Goal: Find specific page/section: Find specific page/section

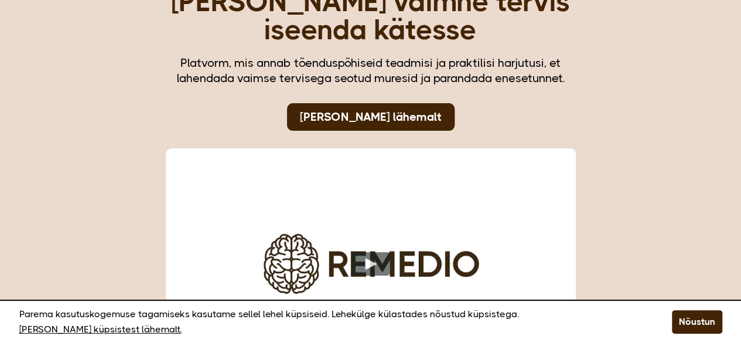
scroll to position [85, 0]
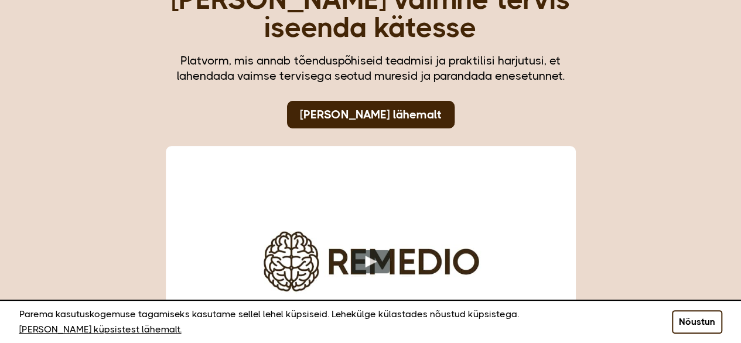
click at [702, 323] on button "Nõustun" at bounding box center [697, 321] width 50 height 23
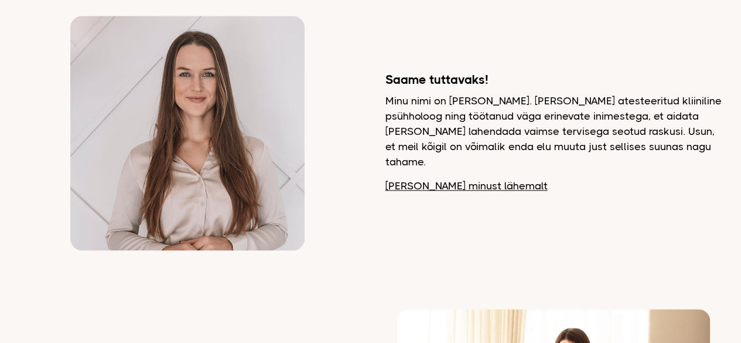
scroll to position [713, 0]
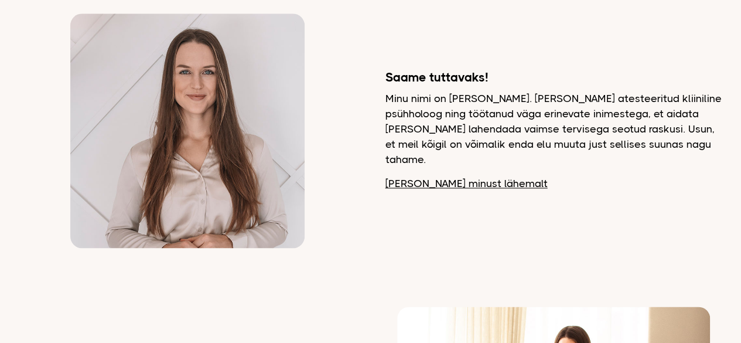
click at [584, 137] on p "Minu nimi on Dagmar. Olen atesteeritud kliiniline psühholoog ning töötanud väga…" at bounding box center [554, 129] width 337 height 76
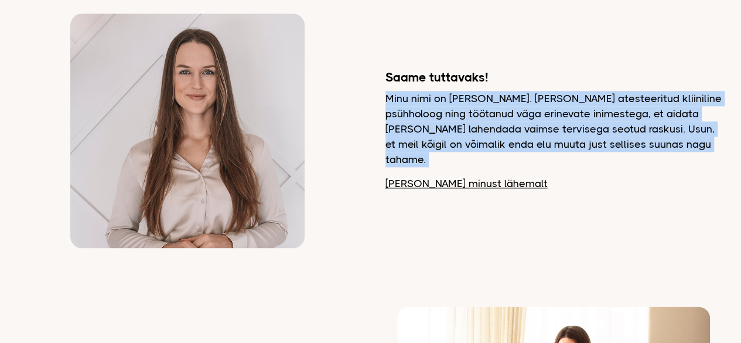
click at [584, 137] on p "Minu nimi on Dagmar. Olen atesteeritud kliiniline psühholoog ning töötanud väga…" at bounding box center [554, 129] width 337 height 76
click at [550, 128] on p "Minu nimi on Dagmar. Olen atesteeritud kliiniline psühholoog ning töötanud väga…" at bounding box center [554, 129] width 337 height 76
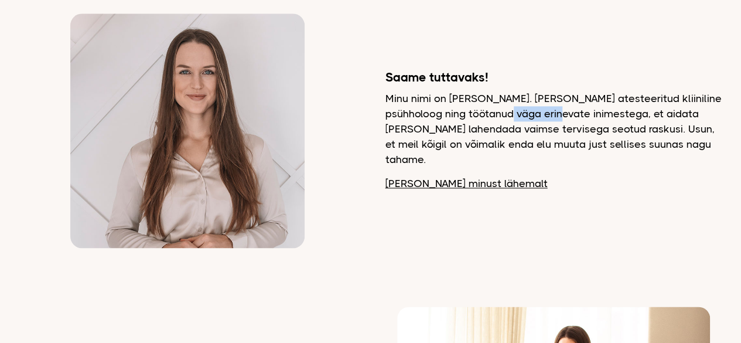
click at [550, 128] on p "Minu nimi on Dagmar. Olen atesteeritud kliiniline psühholoog ning töötanud väga…" at bounding box center [554, 129] width 337 height 76
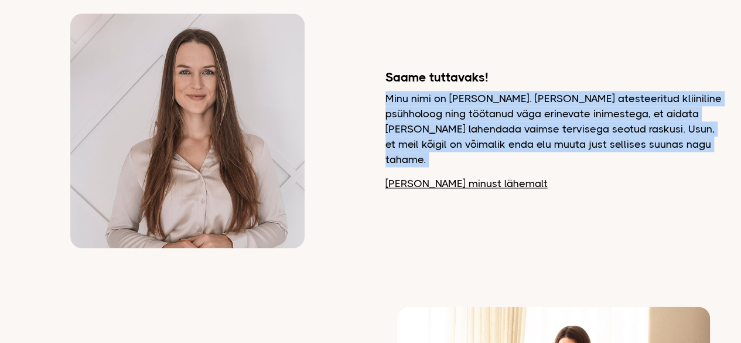
drag, startPoint x: 550, startPoint y: 128, endPoint x: 502, endPoint y: 129, distance: 48.6
click at [502, 129] on p "Minu nimi on Dagmar. Olen atesteeritud kliiniline psühholoog ning töötanud väga…" at bounding box center [554, 129] width 337 height 76
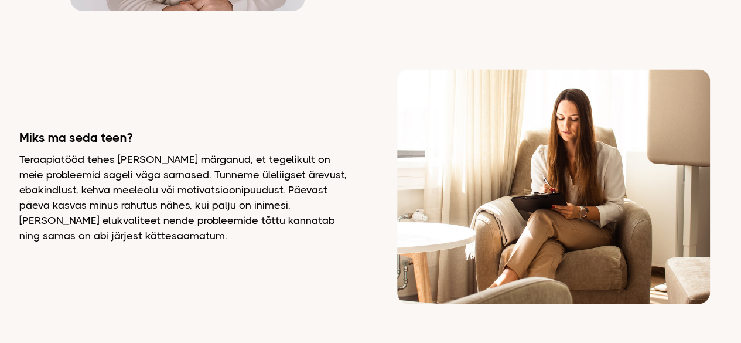
scroll to position [956, 0]
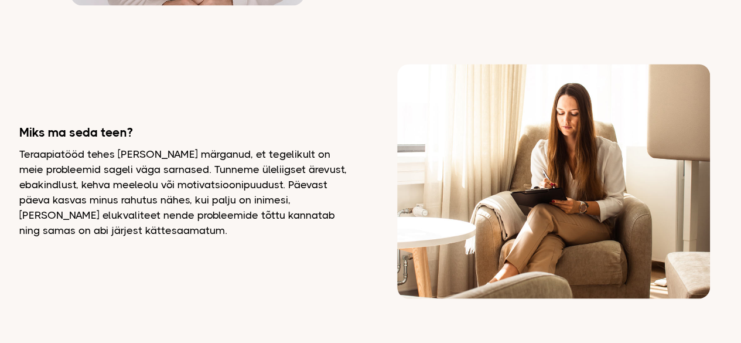
click at [50, 174] on p "Teraapiatööd tehes olen märganud, et tegelikult on meie probleemid sageli väga …" at bounding box center [187, 191] width 337 height 91
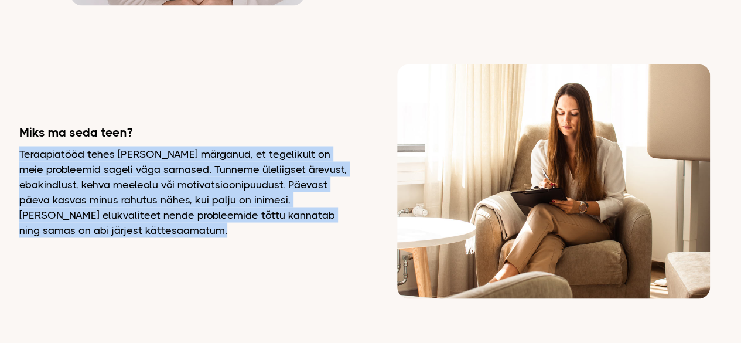
click at [50, 174] on p "Teraapiatööd tehes olen märganud, et tegelikult on meie probleemid sageli väga …" at bounding box center [187, 191] width 337 height 91
click at [94, 178] on p "Teraapiatööd tehes olen märganud, et tegelikult on meie probleemid sageli väga …" at bounding box center [187, 191] width 337 height 91
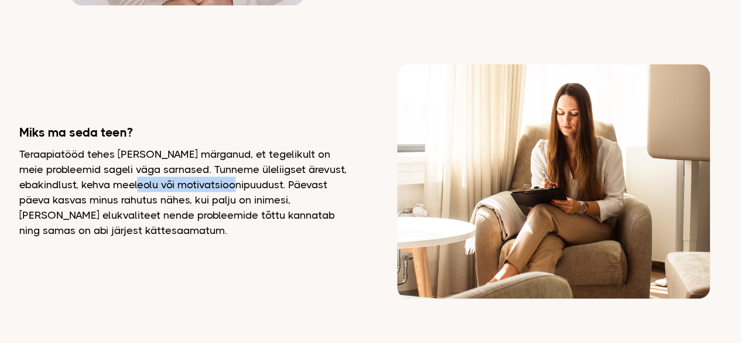
click at [94, 178] on p "Teraapiatööd tehes olen märganud, et tegelikult on meie probleemid sageli väga …" at bounding box center [187, 191] width 337 height 91
click at [130, 165] on p "Teraapiatööd tehes olen märganud, et tegelikult on meie probleemid sageli väga …" at bounding box center [187, 191] width 337 height 91
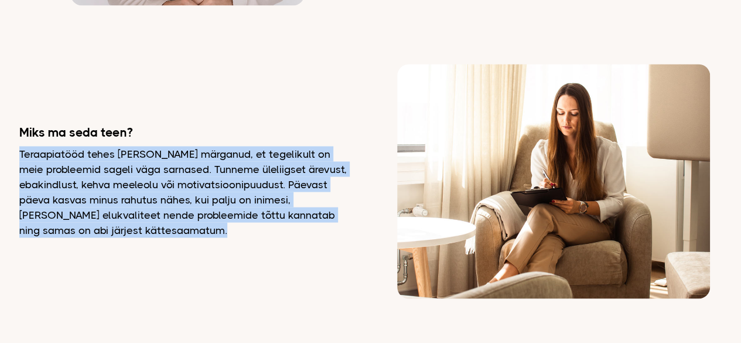
click at [130, 165] on p "Teraapiatööd tehes olen märganud, et tegelikult on meie probleemid sageli väga …" at bounding box center [187, 191] width 337 height 91
click at [104, 179] on p "Teraapiatööd tehes olen märganud, et tegelikult on meie probleemid sageli väga …" at bounding box center [187, 191] width 337 height 91
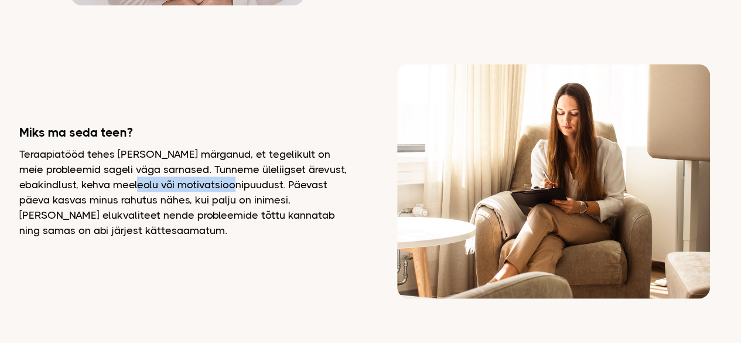
click at [104, 179] on p "Teraapiatööd tehes olen märganud, et tegelikult on meie probleemid sageli väga …" at bounding box center [187, 191] width 337 height 91
click at [97, 181] on p "Teraapiatööd tehes olen märganud, et tegelikult on meie probleemid sageli väga …" at bounding box center [187, 191] width 337 height 91
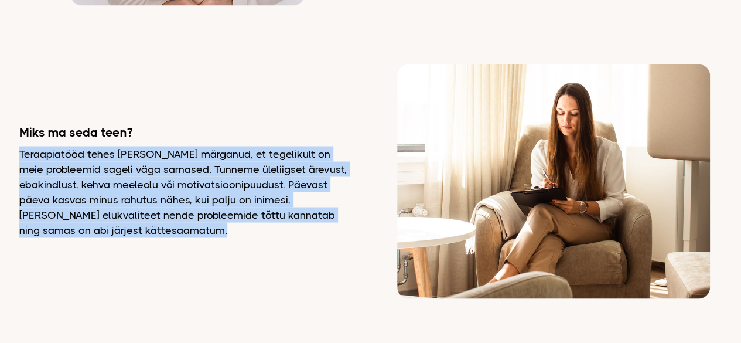
click at [97, 181] on p "Teraapiatööd tehes olen märganud, et tegelikult on meie probleemid sageli väga …" at bounding box center [187, 191] width 337 height 91
click at [103, 195] on p "Teraapiatööd tehes olen märganud, et tegelikult on meie probleemid sageli väga …" at bounding box center [187, 191] width 337 height 91
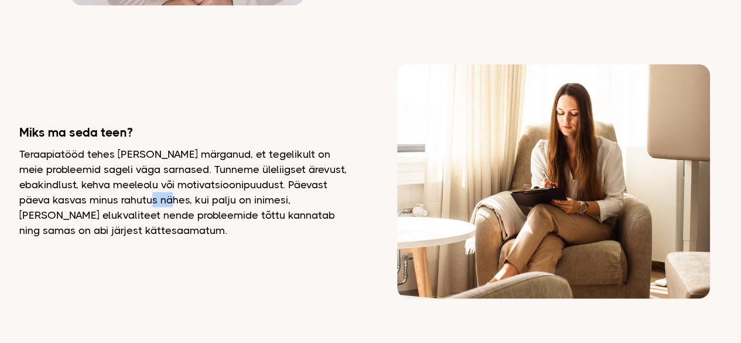
click at [103, 195] on p "Teraapiatööd tehes olen märganud, et tegelikult on meie probleemid sageli väga …" at bounding box center [187, 191] width 337 height 91
click at [146, 200] on p "Teraapiatööd tehes olen märganud, et tegelikult on meie probleemid sageli väga …" at bounding box center [187, 191] width 337 height 91
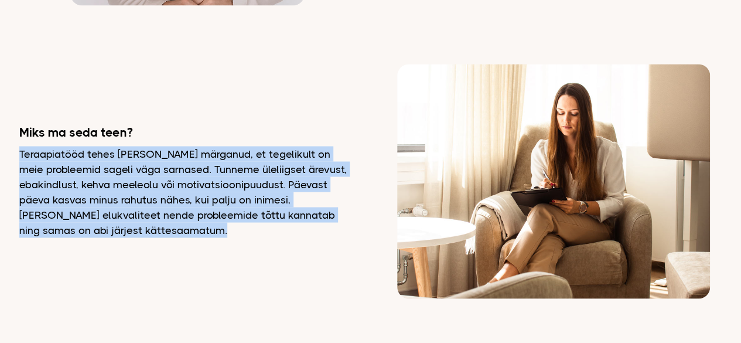
drag, startPoint x: 146, startPoint y: 200, endPoint x: 113, endPoint y: 203, distance: 32.9
click at [113, 203] on p "Teraapiatööd tehes olen märganud, et tegelikult on meie probleemid sageli väga …" at bounding box center [187, 191] width 337 height 91
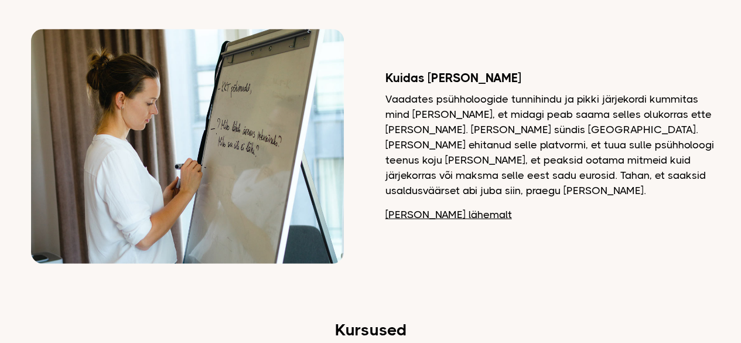
scroll to position [1291, 0]
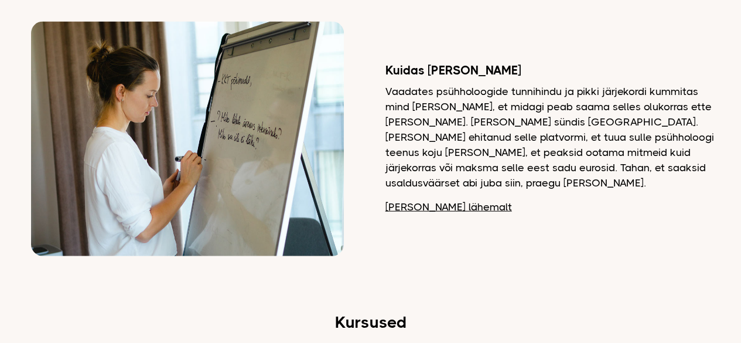
click at [459, 134] on p "Vaadates psühholoogide tunnihindu ja pikki järjekordi kummitas mind mõte, et mi…" at bounding box center [554, 137] width 337 height 107
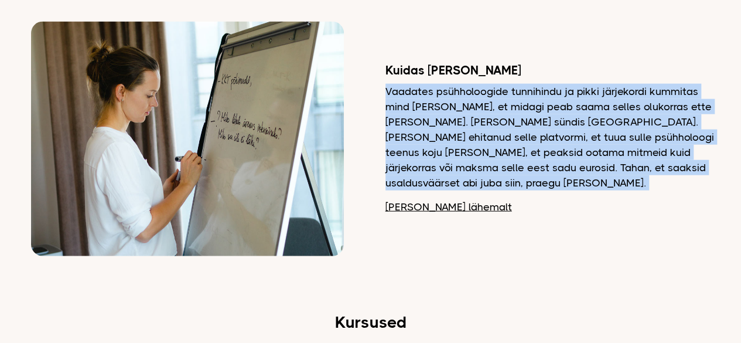
click at [459, 134] on p "Vaadates psühholoogide tunnihindu ja pikki järjekordi kummitas mind mõte, et mi…" at bounding box center [554, 137] width 337 height 107
click at [489, 131] on p "Vaadates psühholoogide tunnihindu ja pikki järjekordi kummitas mind mõte, et mi…" at bounding box center [554, 137] width 337 height 107
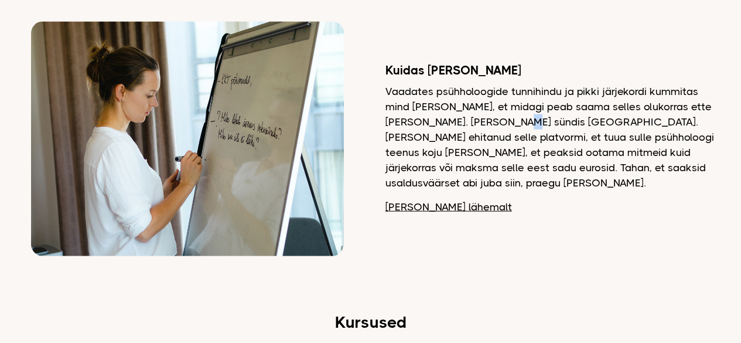
click at [489, 131] on p "Vaadates psühholoogide tunnihindu ja pikki järjekordi kummitas mind mõte, et mi…" at bounding box center [554, 137] width 337 height 107
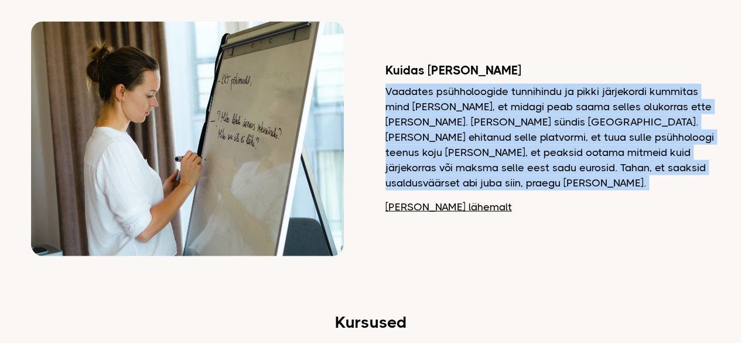
click at [489, 131] on p "Vaadates psühholoogide tunnihindu ja pikki järjekordi kummitas mind mõte, et mi…" at bounding box center [554, 137] width 337 height 107
click at [475, 120] on p "Vaadates psühholoogide tunnihindu ja pikki järjekordi kummitas mind mõte, et mi…" at bounding box center [554, 137] width 337 height 107
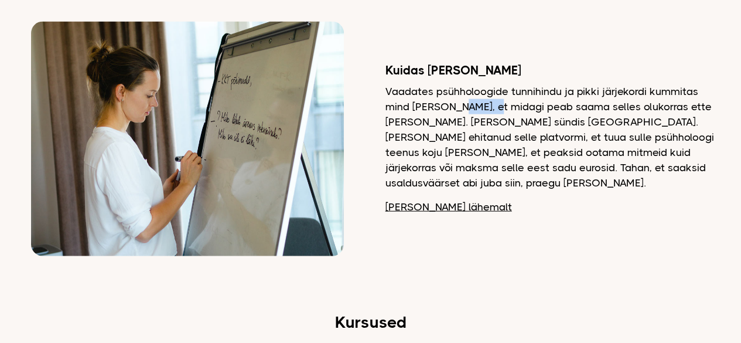
click at [475, 120] on p "Vaadates psühholoogide tunnihindu ja pikki järjekordi kummitas mind mõte, et mi…" at bounding box center [554, 137] width 337 height 107
click at [451, 139] on p "Vaadates psühholoogide tunnihindu ja pikki järjekordi kummitas mind mõte, et mi…" at bounding box center [554, 137] width 337 height 107
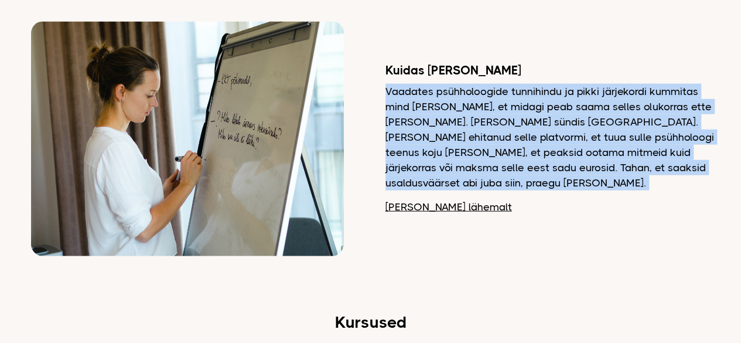
drag, startPoint x: 451, startPoint y: 139, endPoint x: 495, endPoint y: 148, distance: 45.5
click at [495, 148] on p "Vaadates psühholoogide tunnihindu ja pikki järjekordi kummitas mind mõte, et mi…" at bounding box center [554, 137] width 337 height 107
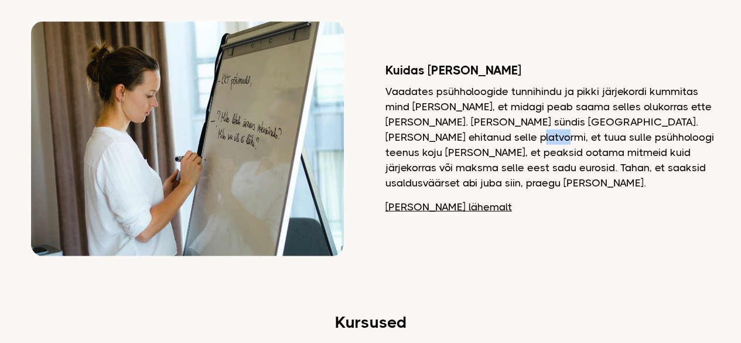
click at [495, 148] on p "Vaadates psühholoogide tunnihindu ja pikki järjekordi kummitas mind mõte, et mi…" at bounding box center [554, 137] width 337 height 107
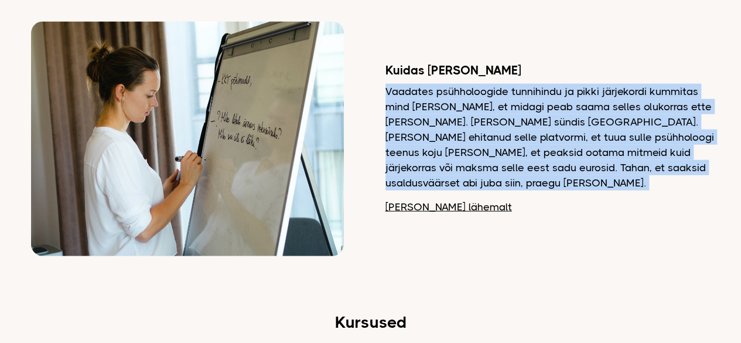
click at [495, 148] on p "Vaadates psühholoogide tunnihindu ja pikki järjekordi kummitas mind mõte, et mi…" at bounding box center [554, 137] width 337 height 107
click at [463, 155] on p "Vaadates psühholoogide tunnihindu ja pikki järjekordi kummitas mind mõte, et mi…" at bounding box center [554, 137] width 337 height 107
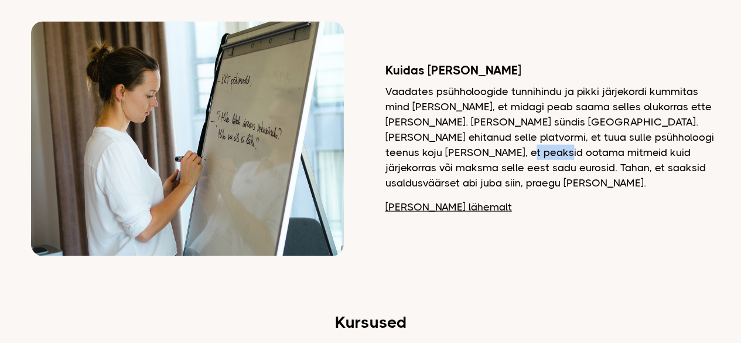
click at [463, 155] on p "Vaadates psühholoogide tunnihindu ja pikki järjekordi kummitas mind mõte, et mi…" at bounding box center [554, 137] width 337 height 107
click at [497, 162] on p "Vaadates psühholoogide tunnihindu ja pikki järjekordi kummitas mind mõte, et mi…" at bounding box center [554, 137] width 337 height 107
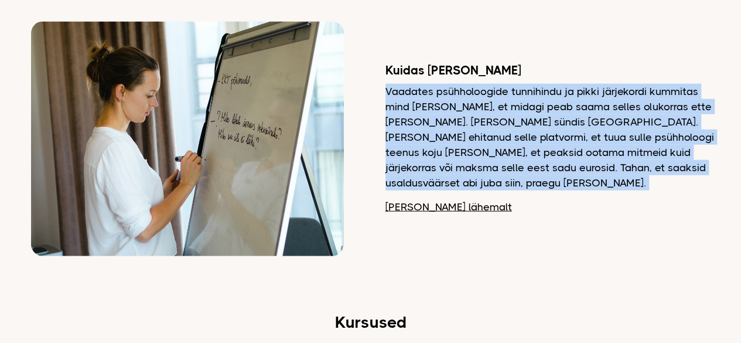
click at [497, 162] on p "Vaadates psühholoogide tunnihindu ja pikki järjekordi kummitas mind mõte, et mi…" at bounding box center [554, 137] width 337 height 107
click at [476, 148] on p "Vaadates psühholoogide tunnihindu ja pikki järjekordi kummitas mind mõte, et mi…" at bounding box center [554, 137] width 337 height 107
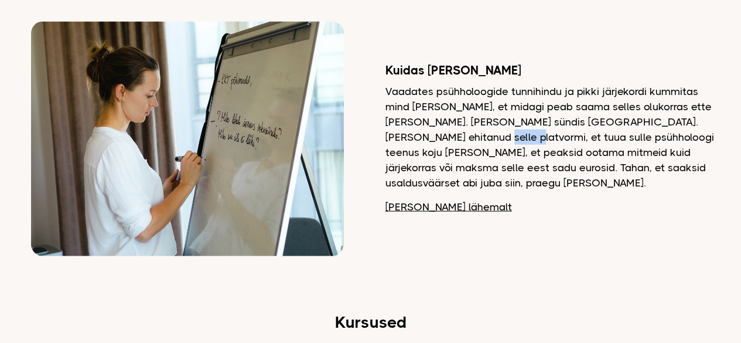
click at [476, 148] on p "Vaadates psühholoogide tunnihindu ja pikki järjekordi kummitas mind mõte, et mi…" at bounding box center [554, 137] width 337 height 107
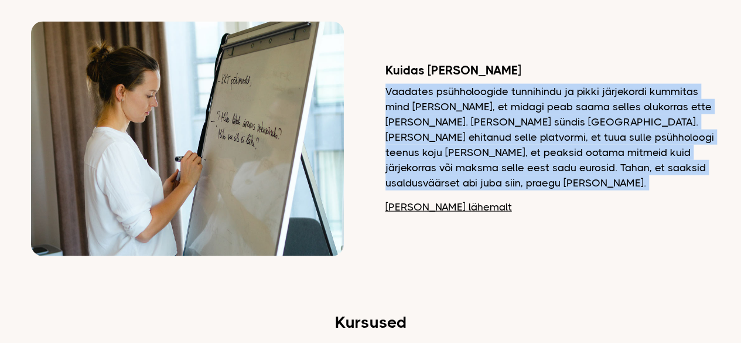
click at [476, 148] on p "Vaadates psühholoogide tunnihindu ja pikki järjekordi kummitas mind mõte, et mi…" at bounding box center [554, 137] width 337 height 107
click at [496, 155] on p "Vaadates psühholoogide tunnihindu ja pikki järjekordi kummitas mind mõte, et mi…" at bounding box center [554, 137] width 337 height 107
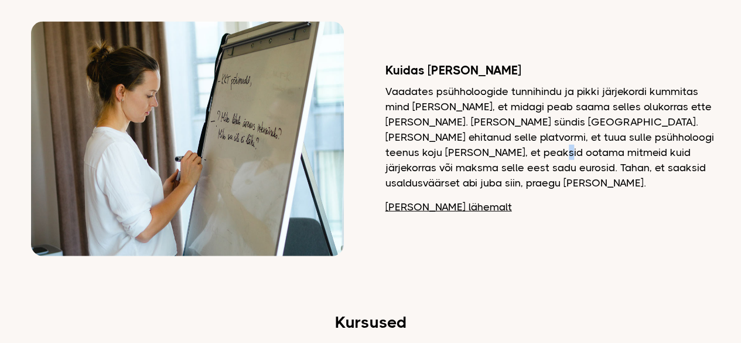
click at [496, 155] on p "Vaadates psühholoogide tunnihindu ja pikki järjekordi kummitas mind mõte, et mi…" at bounding box center [554, 137] width 337 height 107
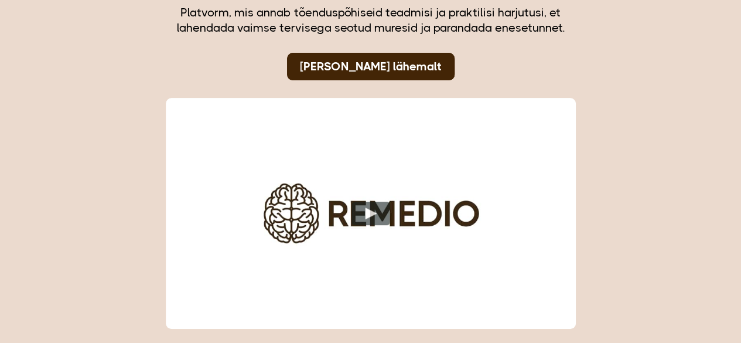
scroll to position [0, 0]
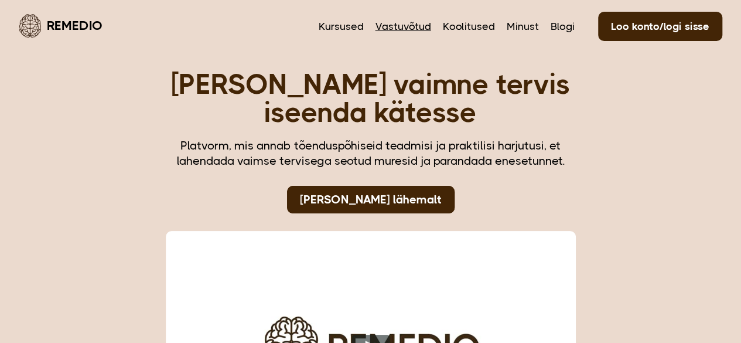
click at [397, 28] on link "Vastuvõtud" at bounding box center [404, 26] width 56 height 15
